Goal: Task Accomplishment & Management: Use online tool/utility

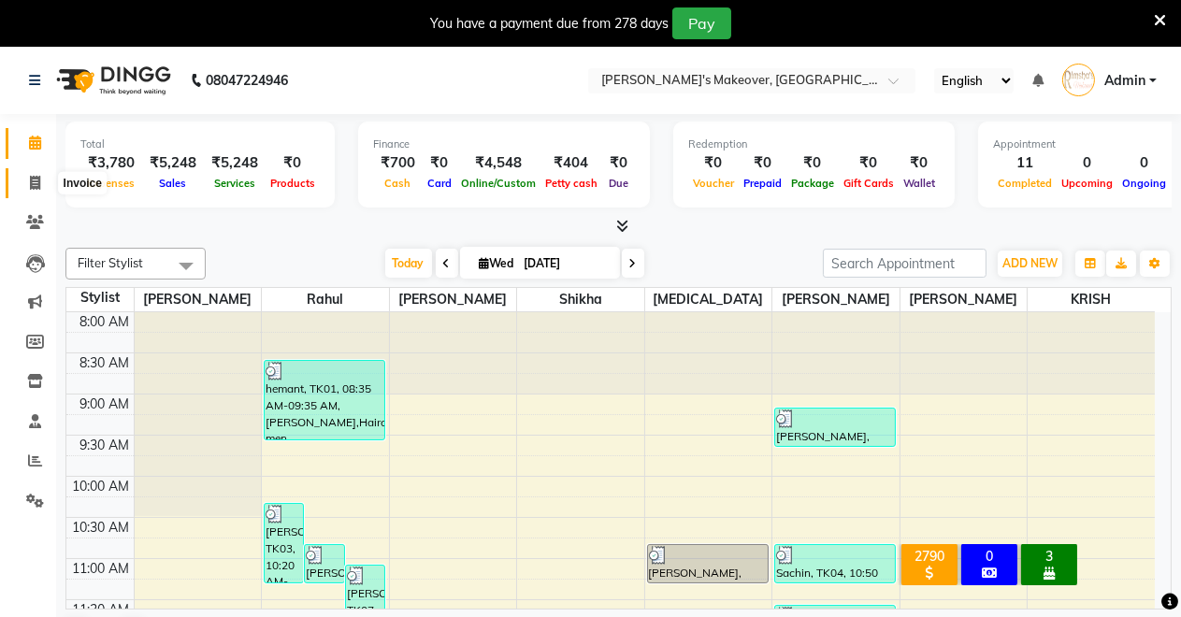
click at [22, 180] on span at bounding box center [35, 184] width 33 height 22
select select "7317"
select select "service"
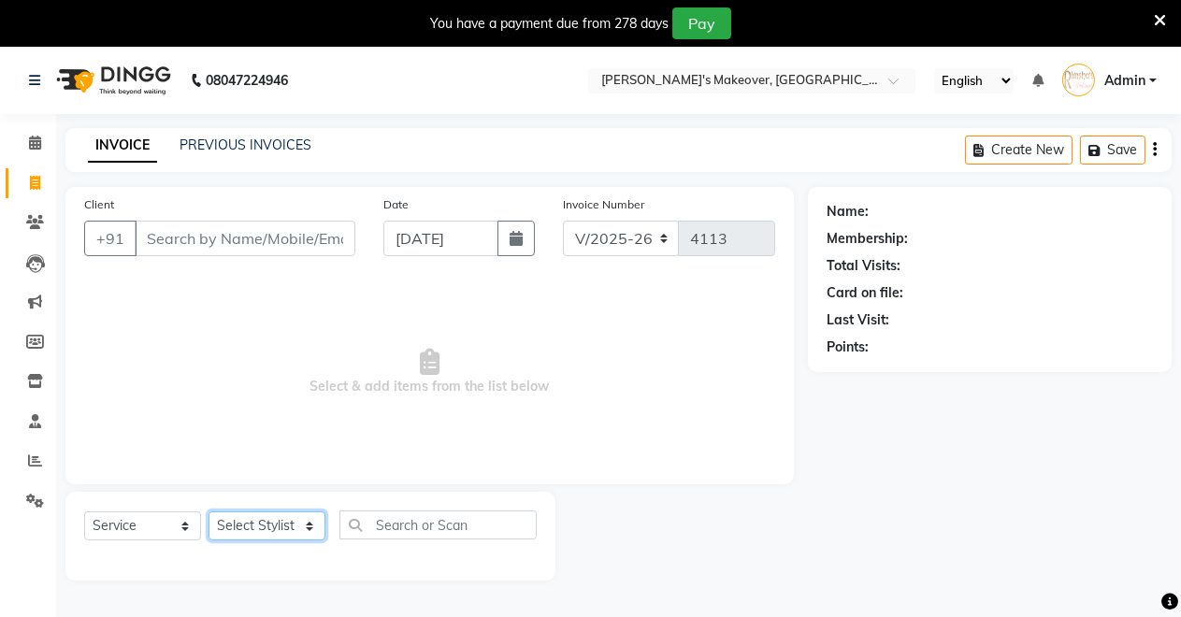
click at [246, 526] on select "Select Stylist" at bounding box center [267, 526] width 117 height 29
select select "65689"
click at [209, 512] on select "Select Stylist [PERSON_NAME] [PERSON_NAME] [MEDICAL_DATA][PERSON_NAME] [PERSON_…" at bounding box center [267, 526] width 117 height 29
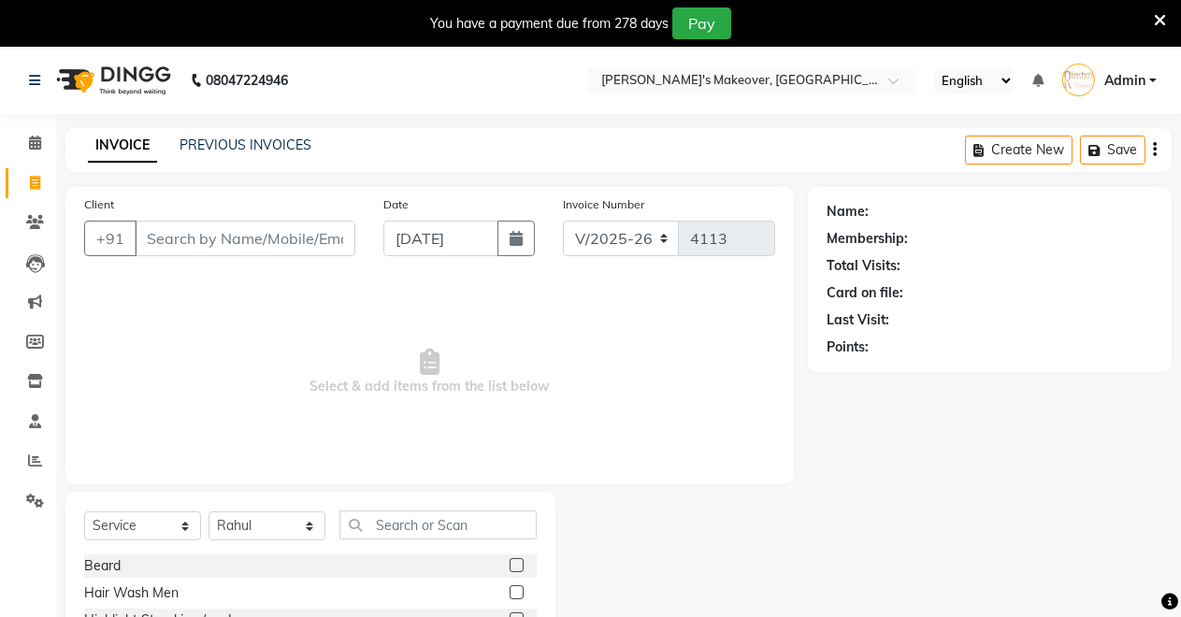
click at [510, 565] on label at bounding box center [517, 565] width 14 height 14
click at [510, 565] on input "checkbox" at bounding box center [516, 566] width 12 height 12
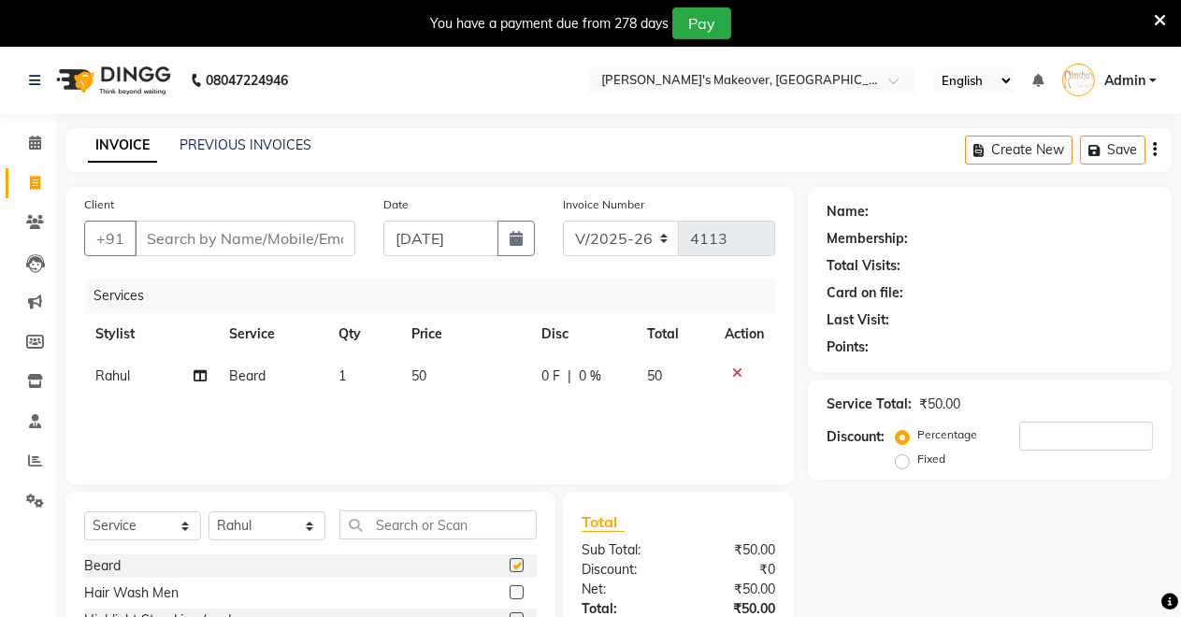
checkbox input "false"
click at [235, 234] on input "Client" at bounding box center [245, 239] width 221 height 36
type input "7"
type input "0"
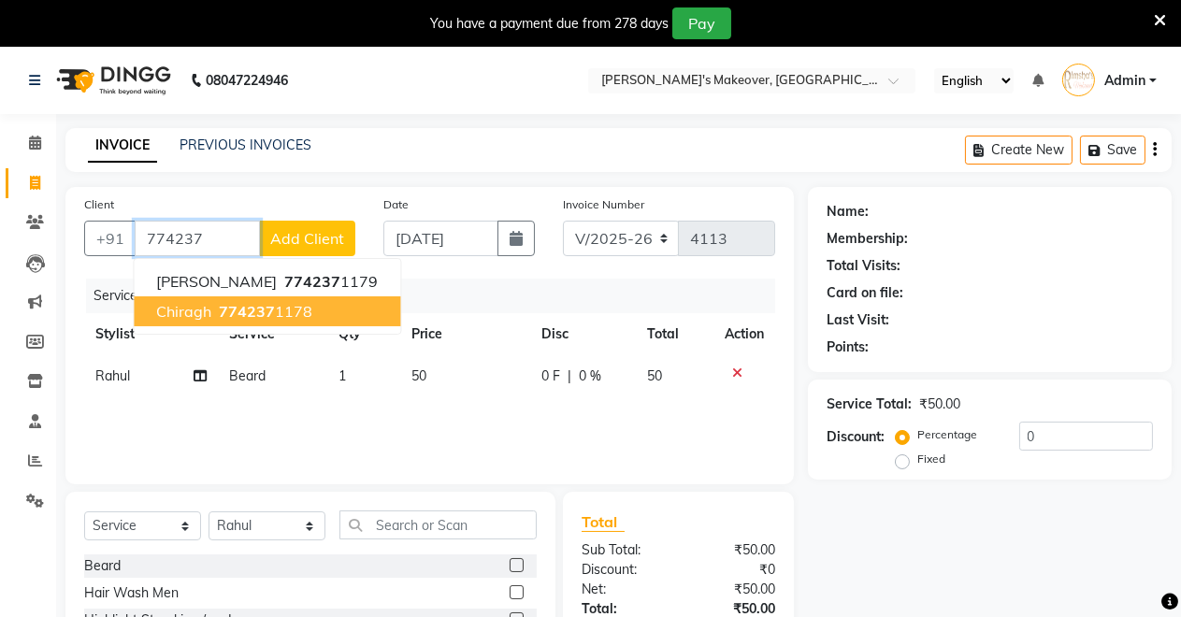
click at [172, 313] on span "chiragh" at bounding box center [183, 311] width 55 height 19
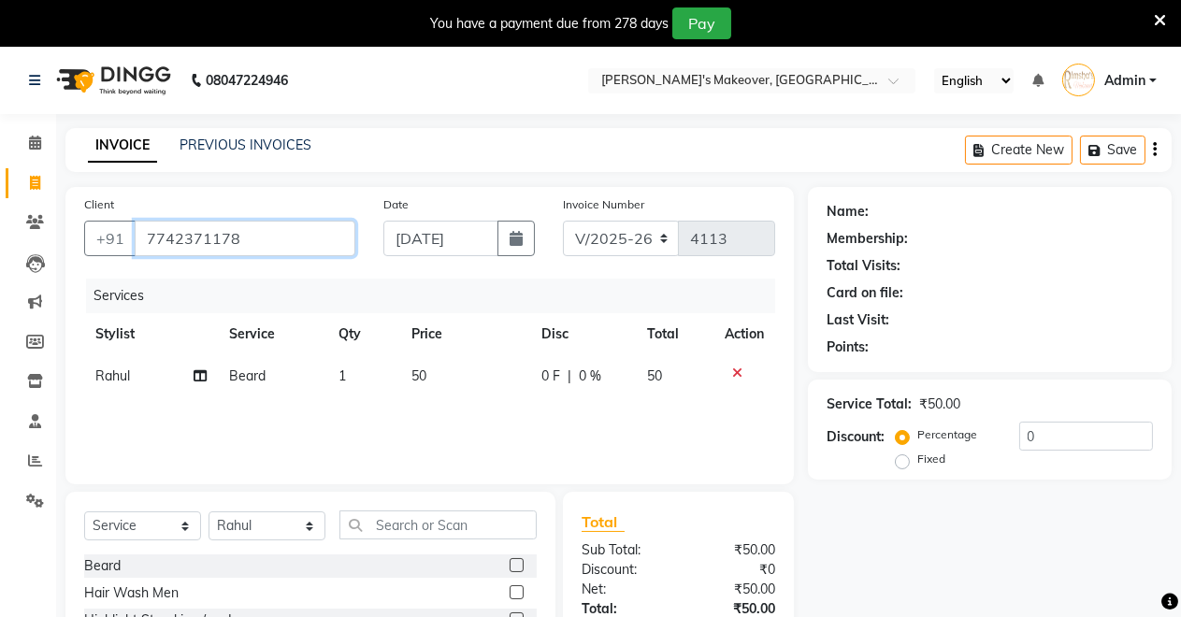
type input "7742371178"
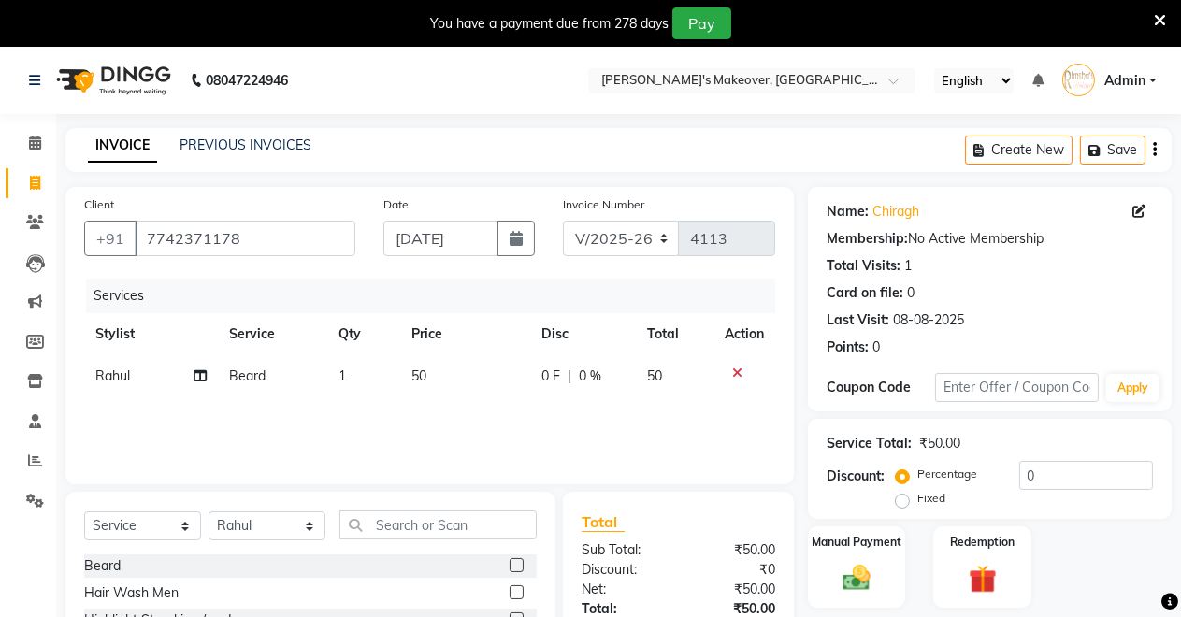
scroll to position [179, 0]
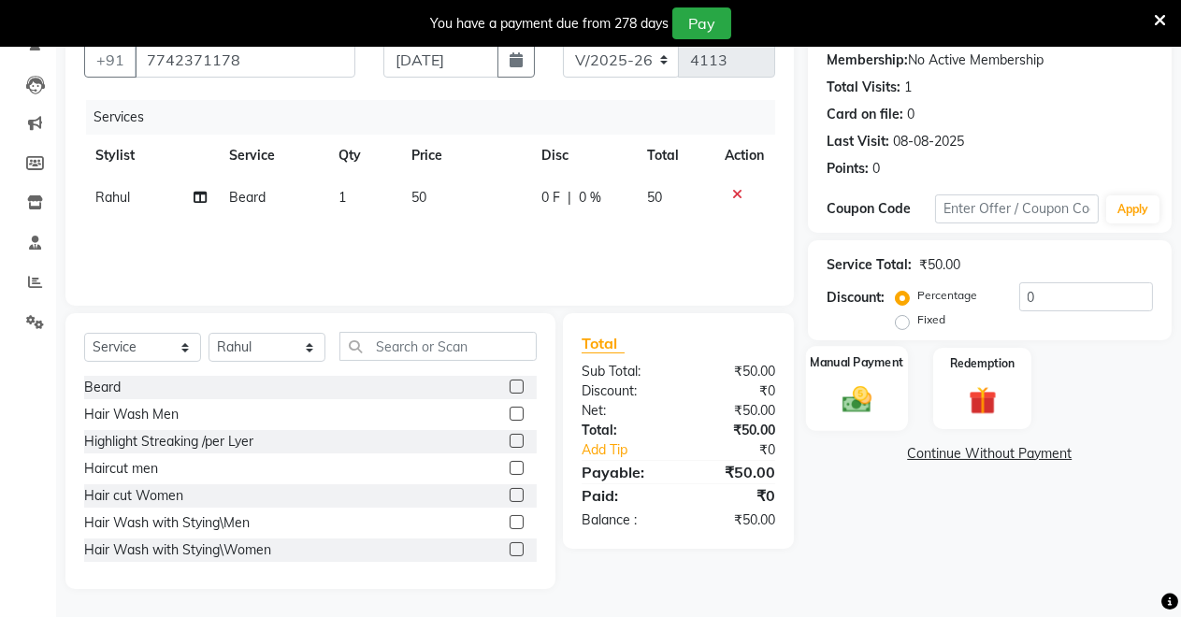
click at [825, 388] on div "Manual Payment" at bounding box center [857, 388] width 102 height 85
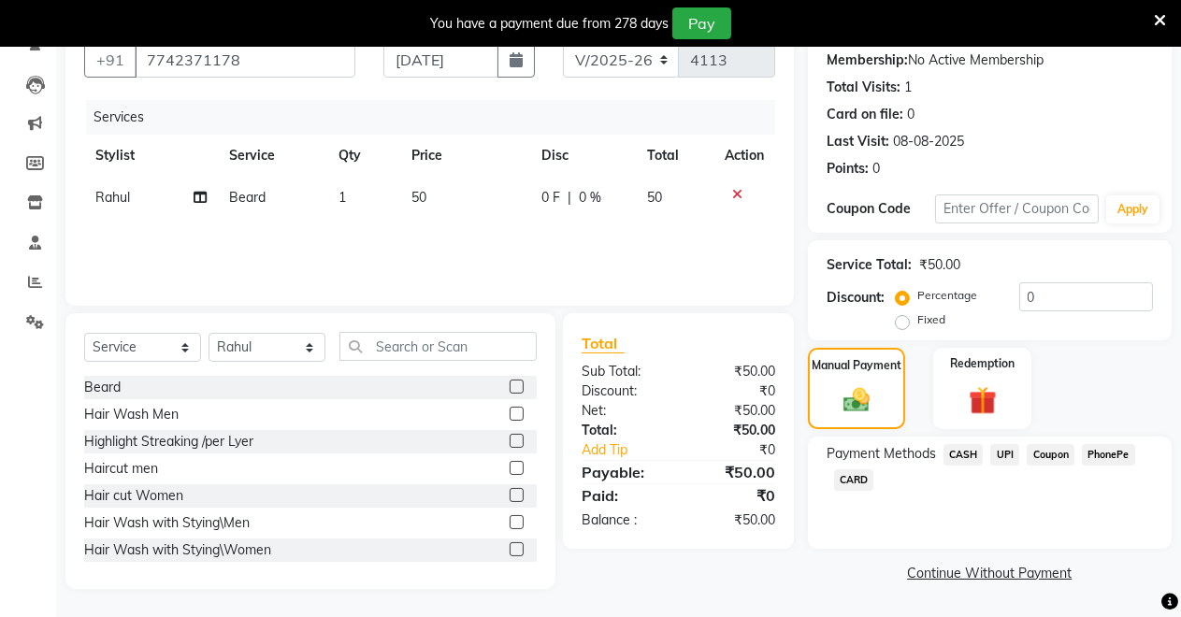
click at [1008, 453] on span "UPI" at bounding box center [1004, 455] width 29 height 22
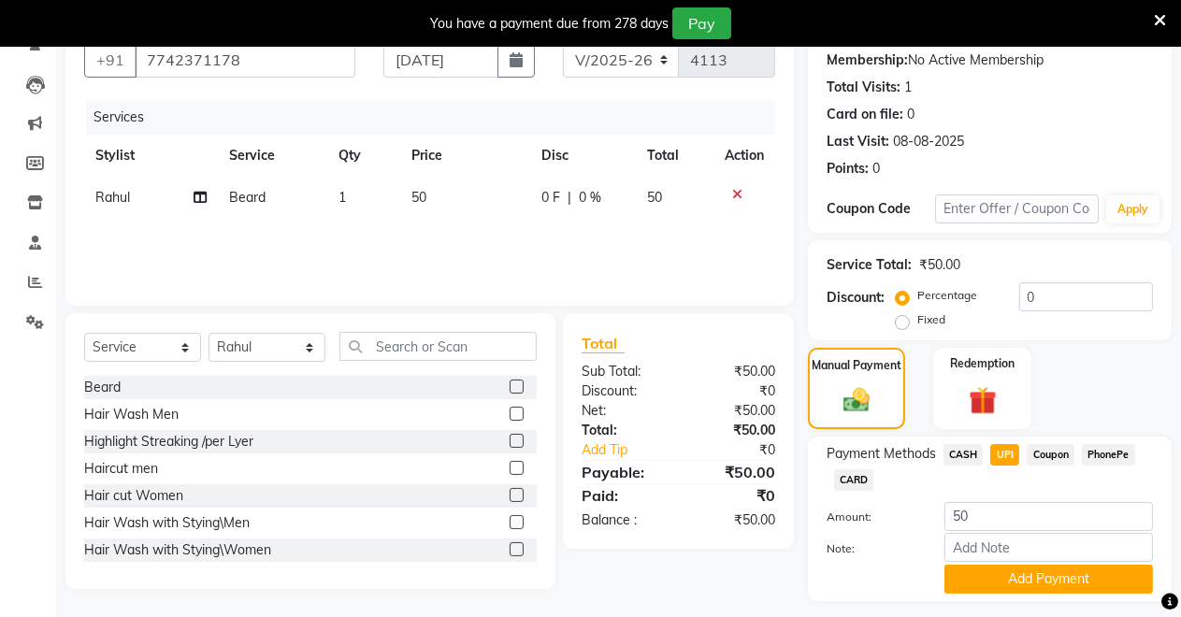
scroll to position [229, 0]
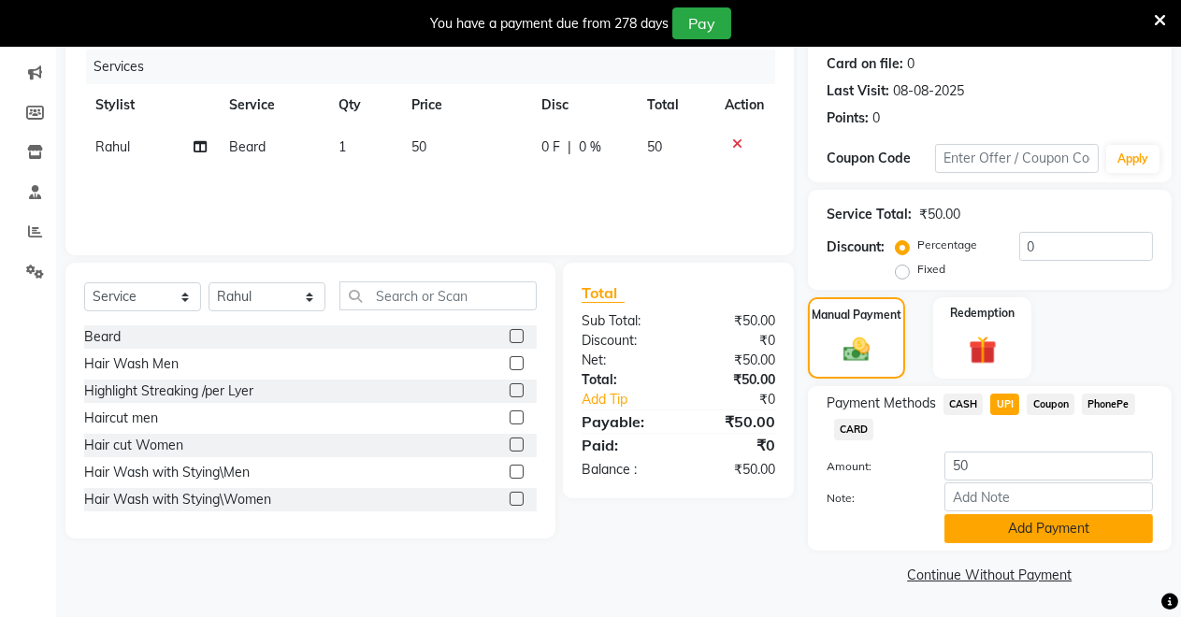
click at [1016, 528] on button "Add Payment" at bounding box center [1049, 528] width 209 height 29
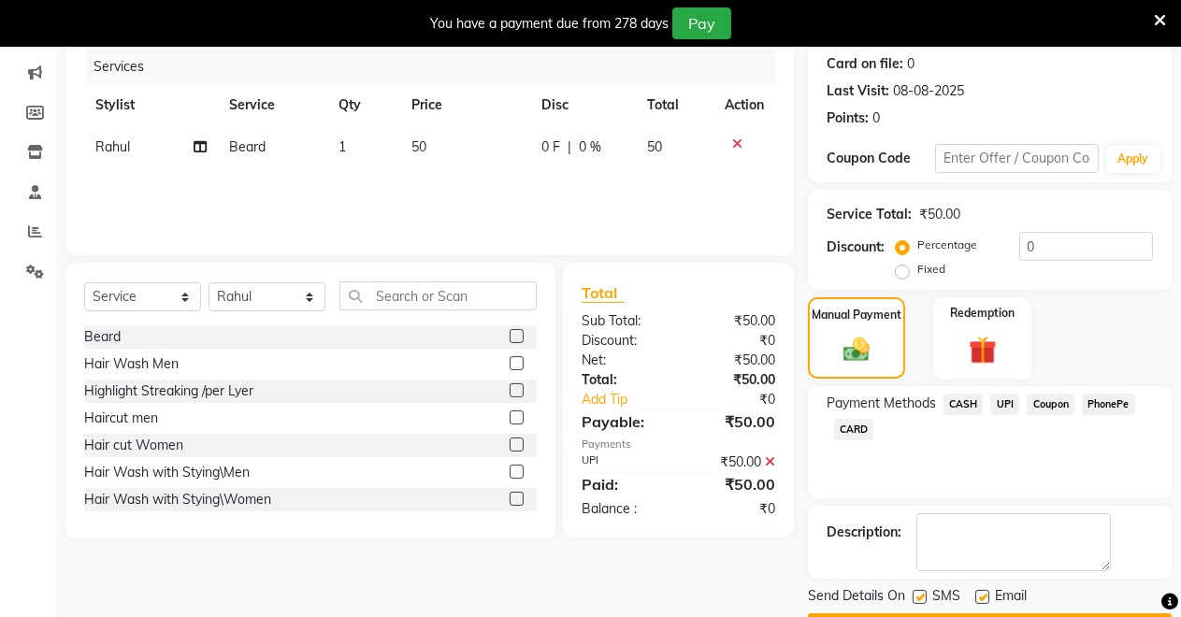
scroll to position [282, 0]
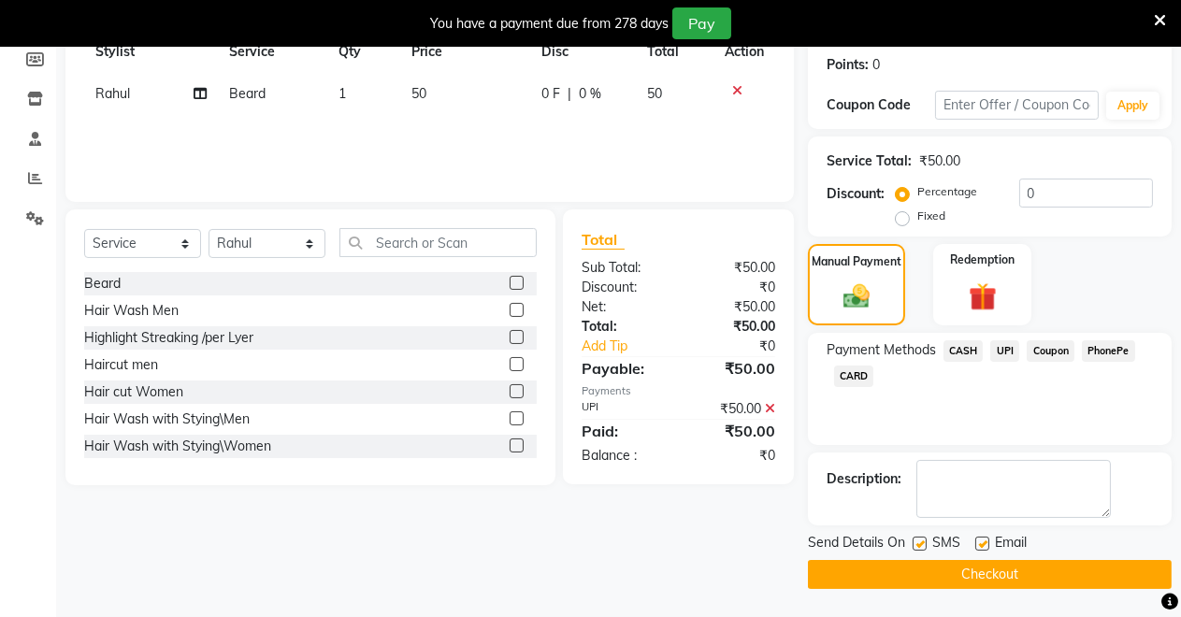
click at [987, 572] on button "Checkout" at bounding box center [990, 574] width 364 height 29
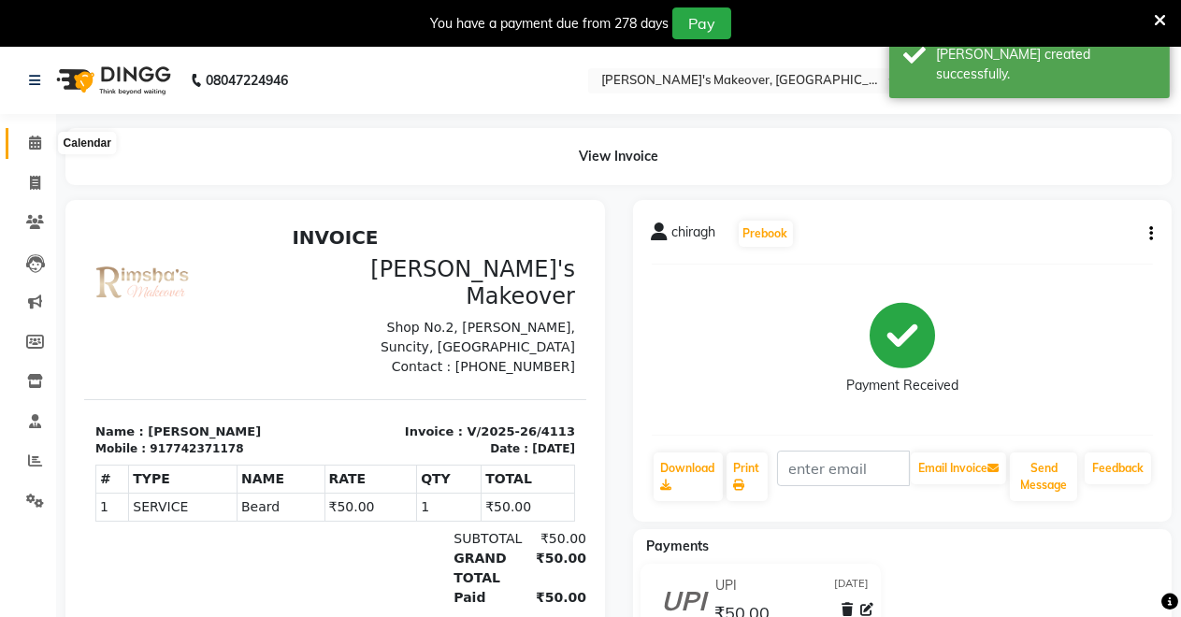
click at [41, 144] on span at bounding box center [35, 144] width 33 height 22
